Goal: Information Seeking & Learning: Learn about a topic

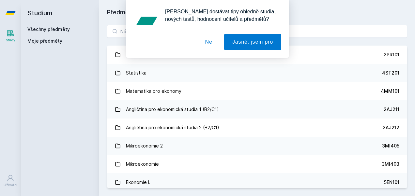
click at [206, 49] on button "Ne" at bounding box center [208, 42] width 23 height 16
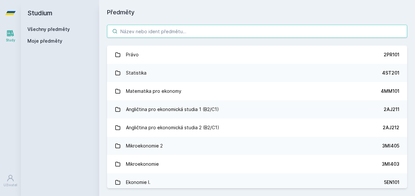
click at [199, 31] on input "search" at bounding box center [257, 31] width 300 height 13
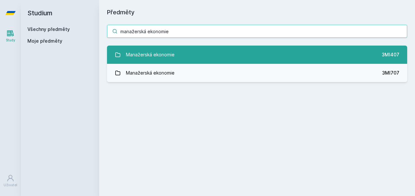
type input "manažerská ekonomie"
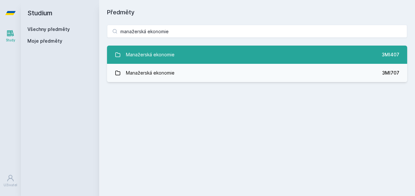
click at [189, 52] on link "Manažerská ekonomie 3MI407" at bounding box center [257, 55] width 300 height 18
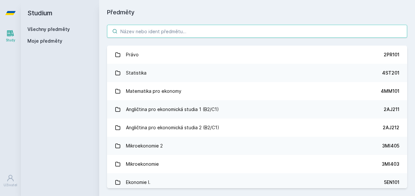
click at [146, 30] on input "search" at bounding box center [257, 31] width 300 height 13
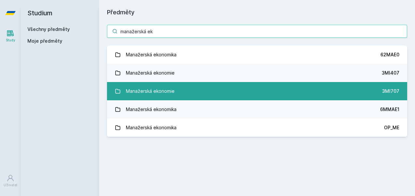
type input "manažerská ek"
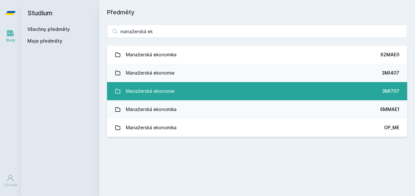
click at [196, 85] on link "Manažerská ekonomie 3MI707" at bounding box center [257, 91] width 300 height 18
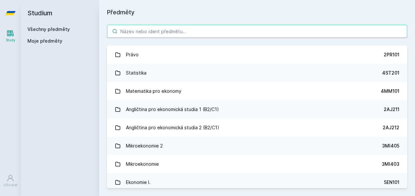
click at [150, 30] on input "search" at bounding box center [257, 31] width 300 height 13
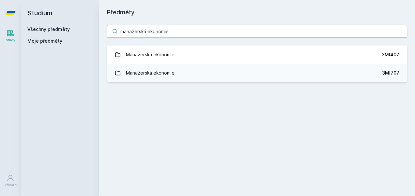
type input "manažerská ekonomie"
